Goal: Task Accomplishment & Management: Manage account settings

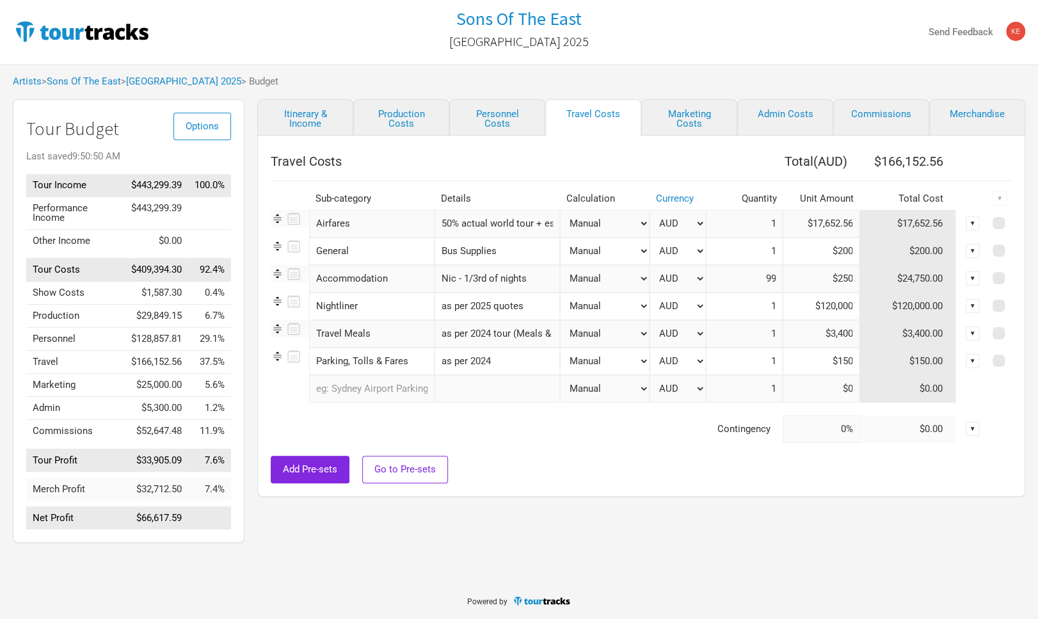
scroll to position [0, 111]
click at [498, 117] on link "Personnel Costs" at bounding box center [497, 117] width 96 height 36
select select "USD"
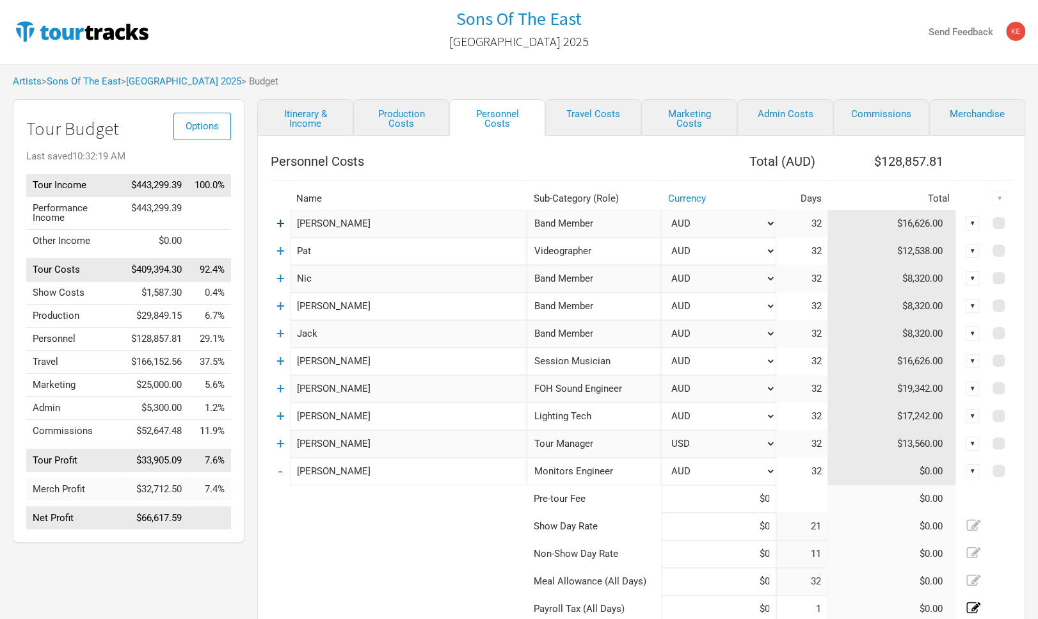
click at [280, 229] on link "+" at bounding box center [280, 223] width 8 height 17
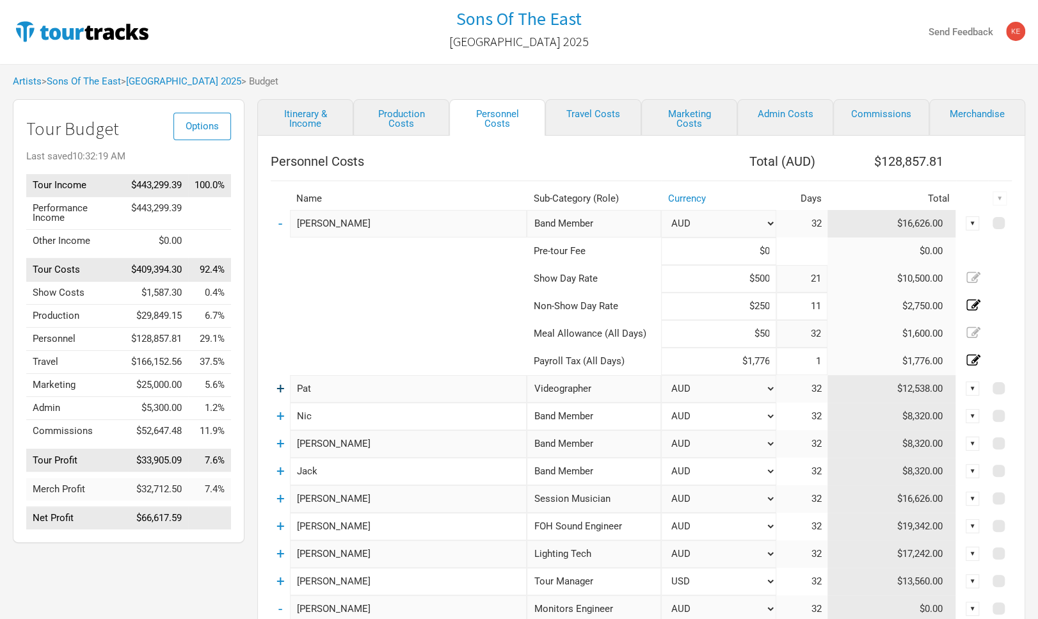
click at [280, 388] on link "+" at bounding box center [280, 388] width 8 height 17
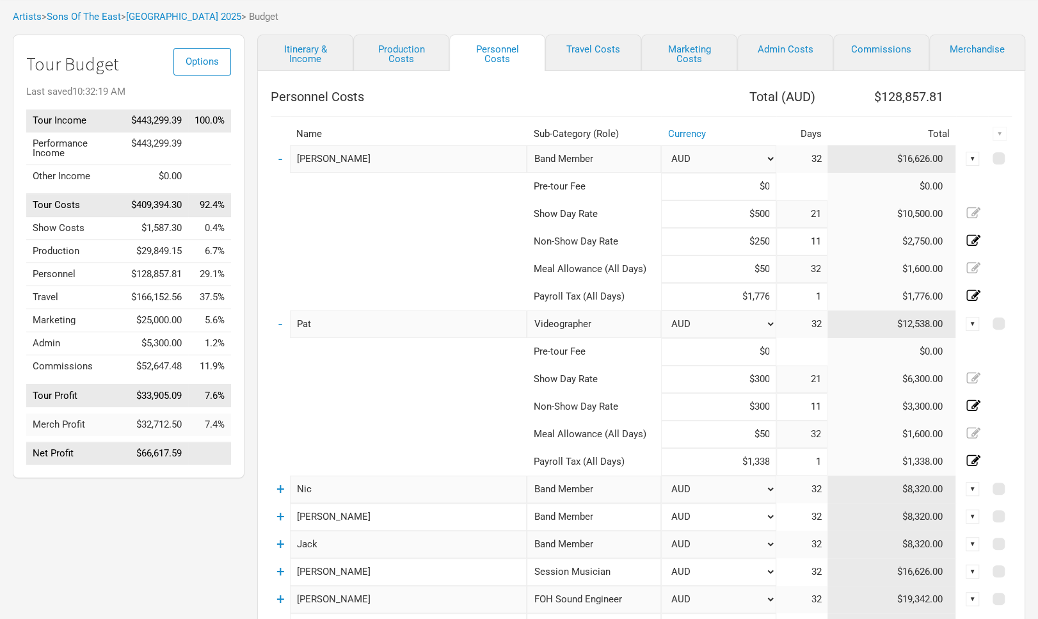
scroll to position [141, 0]
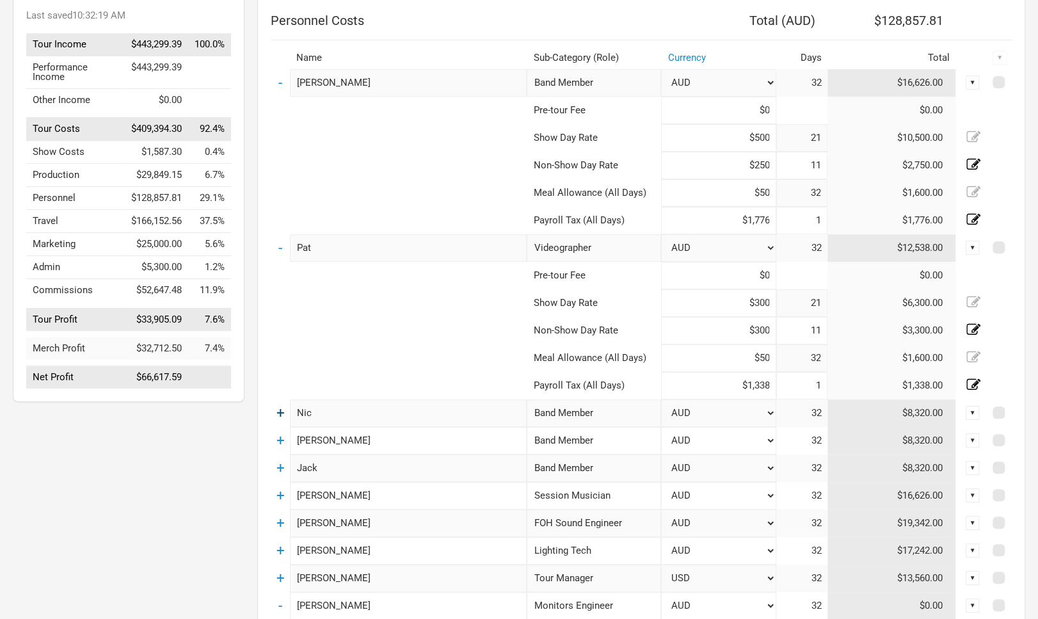
click at [283, 421] on link "+" at bounding box center [280, 412] width 8 height 17
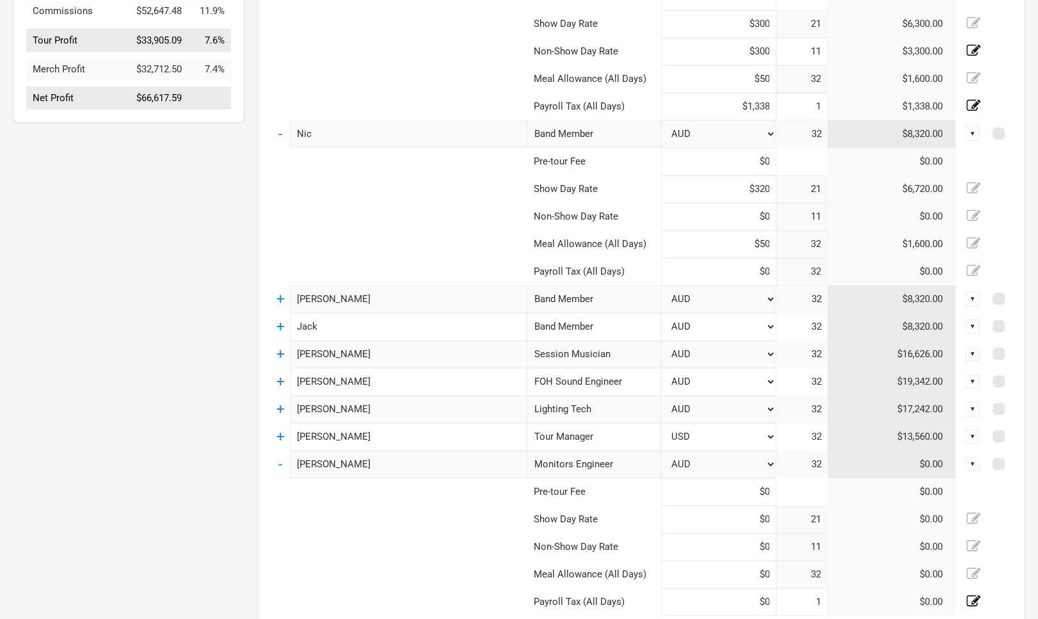
scroll to position [422, 0]
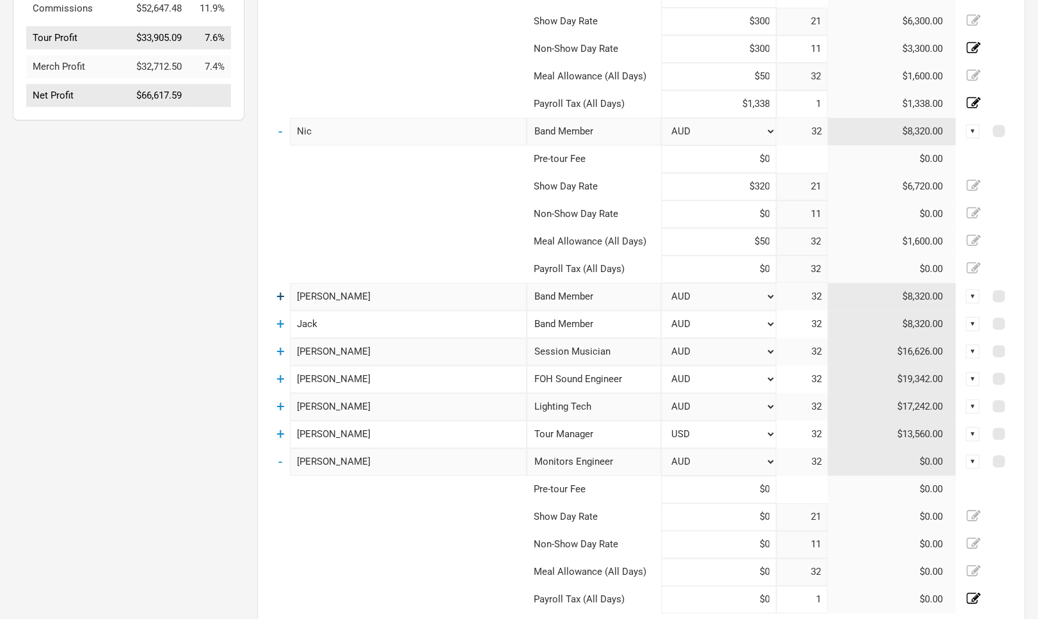
click at [280, 303] on link "+" at bounding box center [280, 296] width 8 height 17
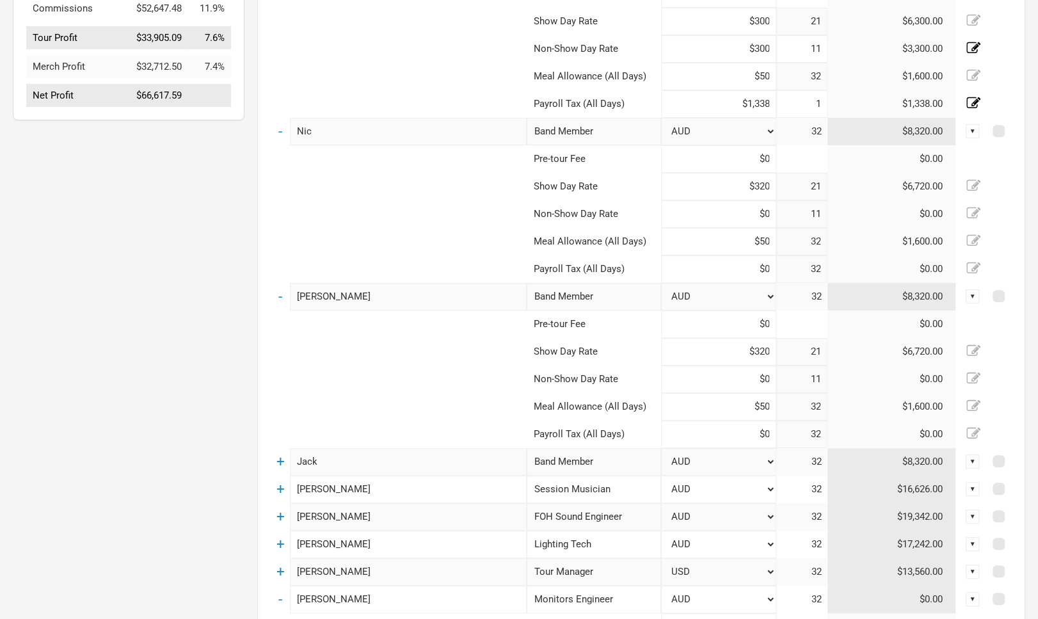
scroll to position [563, 0]
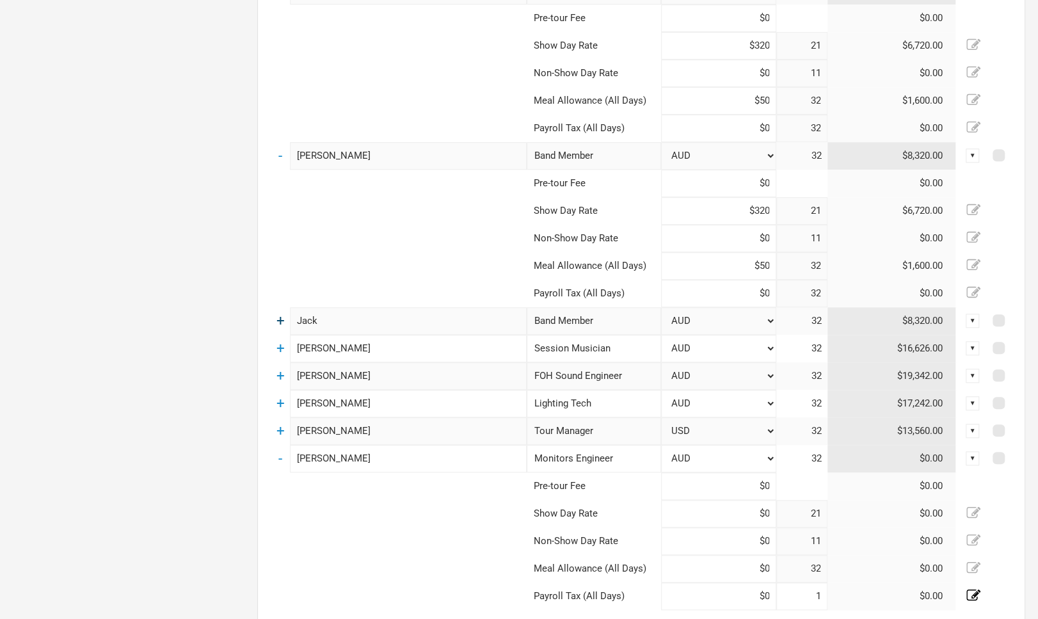
click at [283, 329] on link "+" at bounding box center [280, 320] width 8 height 17
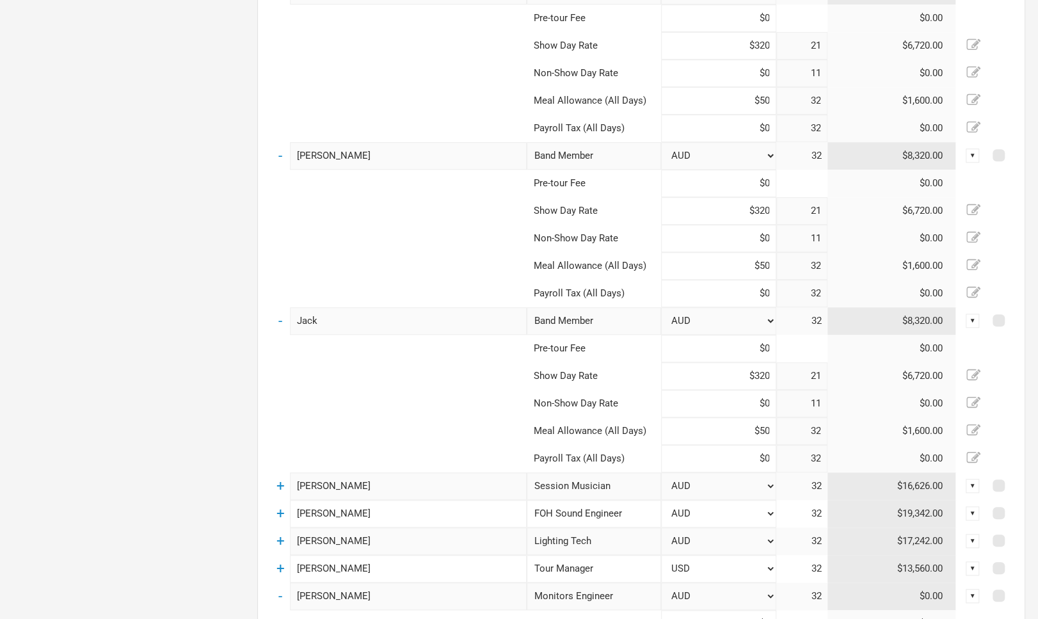
scroll to position [704, 0]
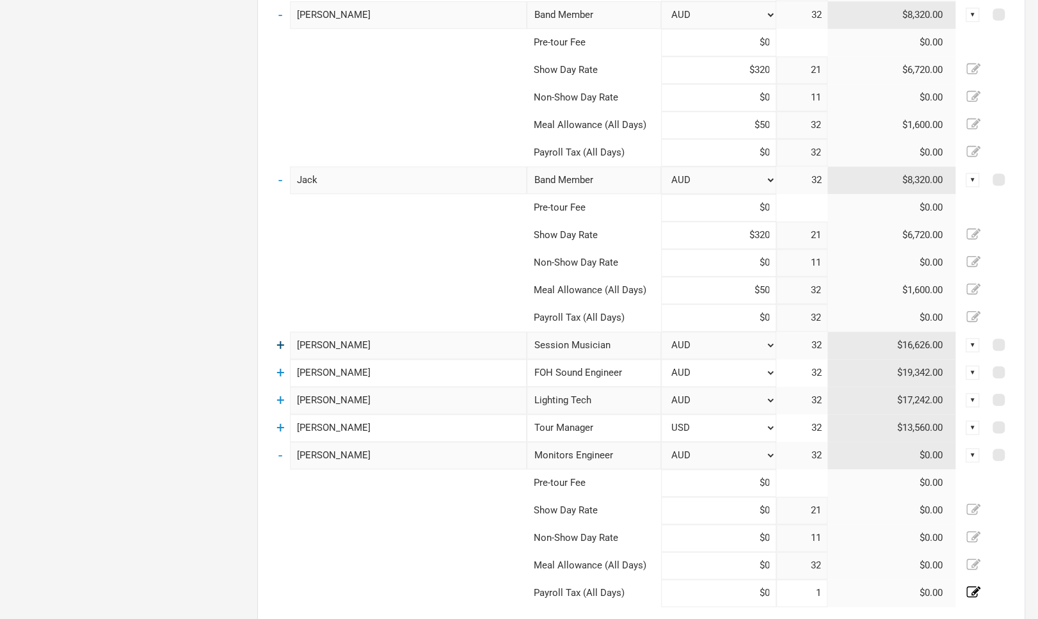
click at [285, 349] on link "+" at bounding box center [280, 345] width 8 height 17
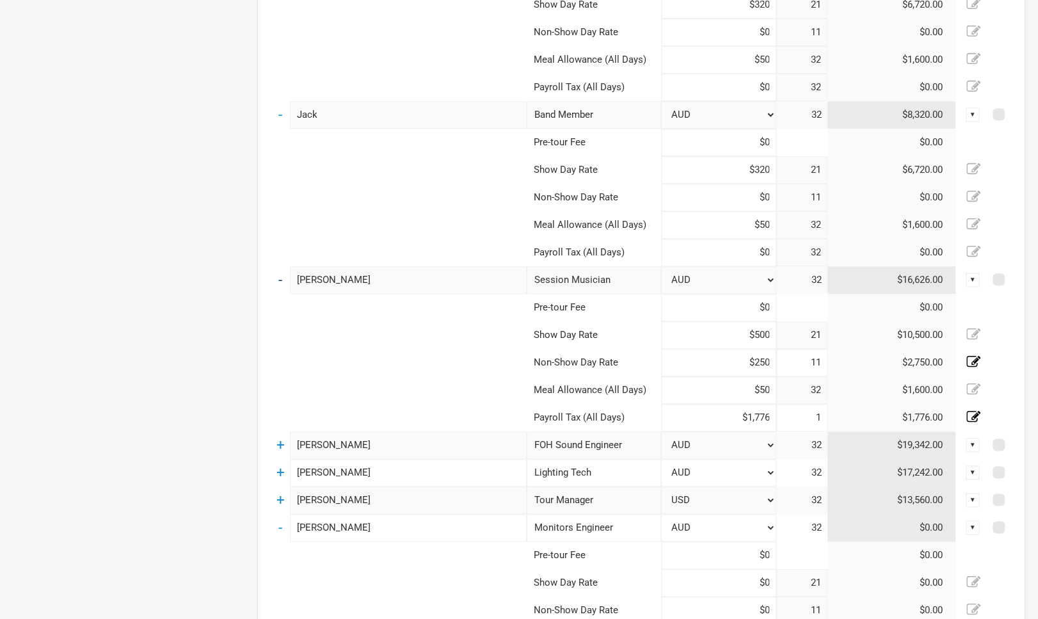
scroll to position [845, 0]
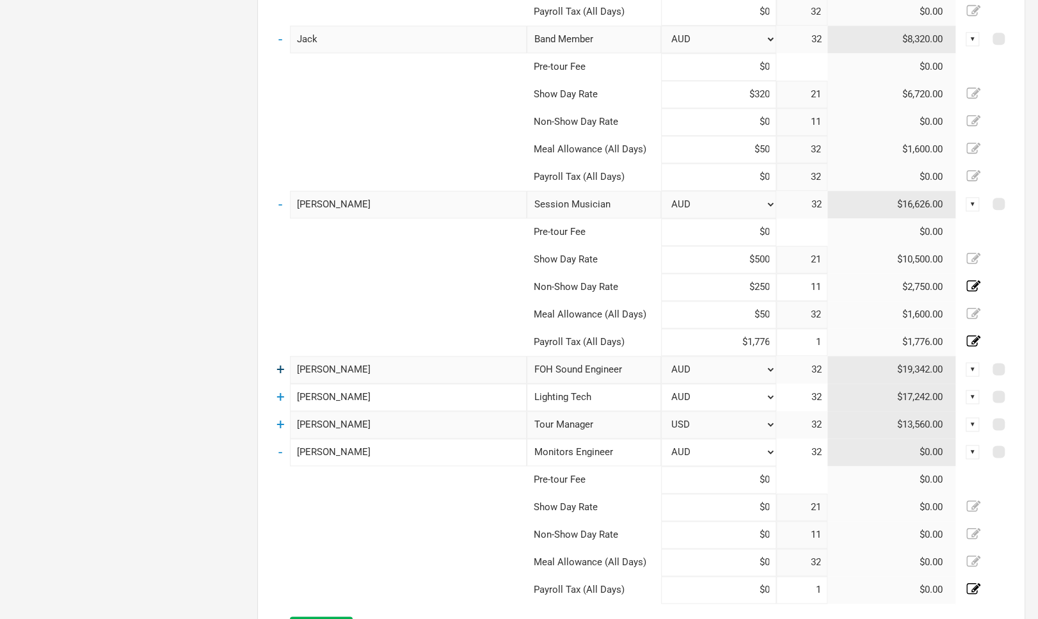
click at [283, 369] on link "+" at bounding box center [280, 369] width 8 height 17
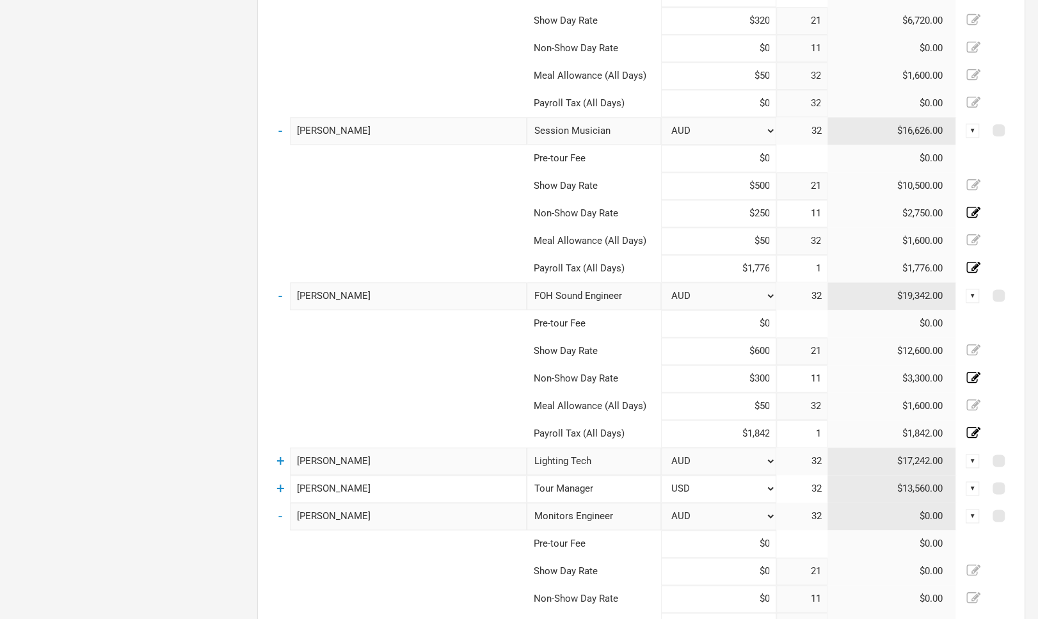
scroll to position [985, 0]
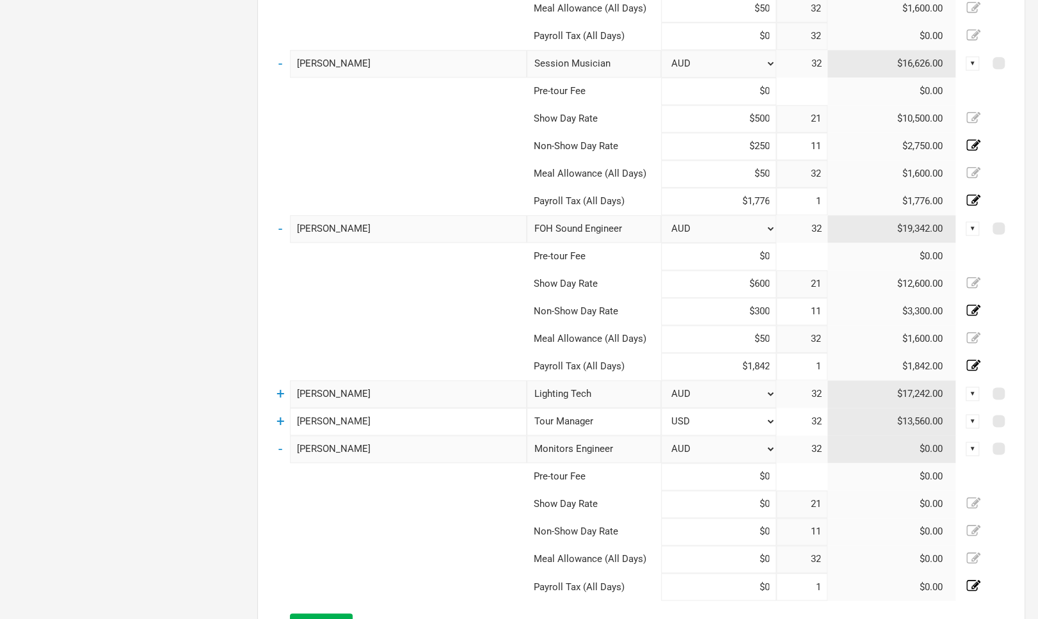
click at [277, 425] on td "+" at bounding box center [280, 422] width 19 height 28
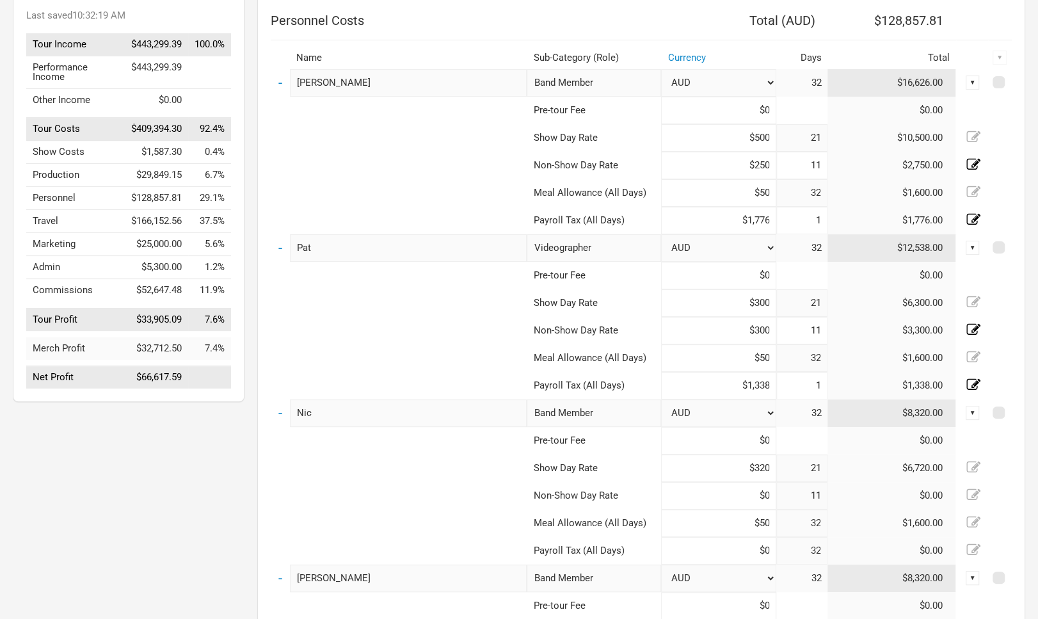
scroll to position [0, 0]
